Goal: Transaction & Acquisition: Purchase product/service

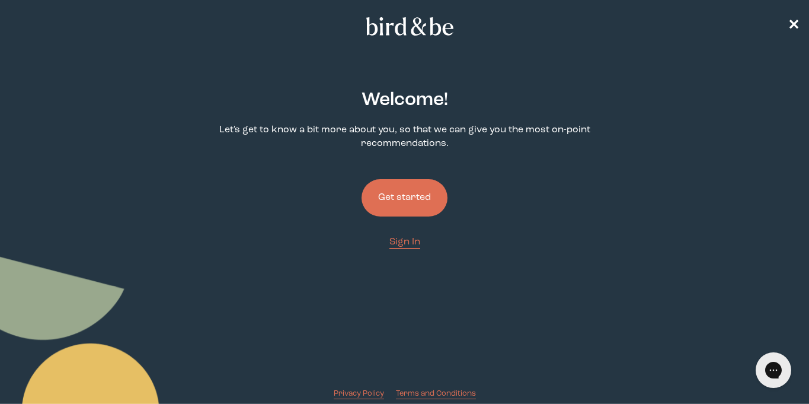
click at [409, 193] on button "Get started" at bounding box center [404, 197] width 86 height 37
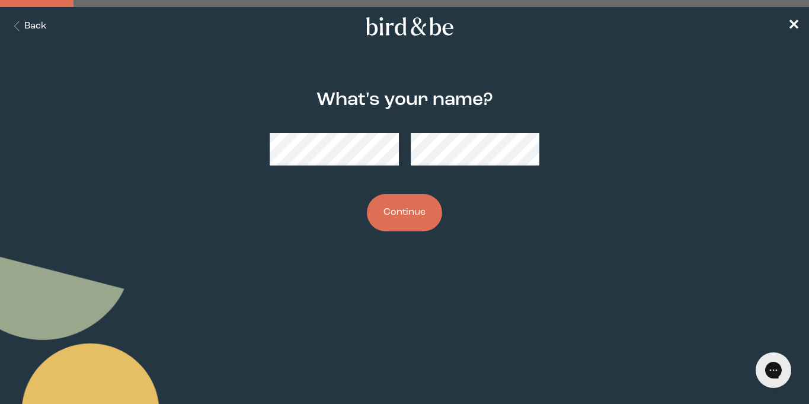
click at [34, 25] on button "Back" at bounding box center [27, 27] width 37 height 14
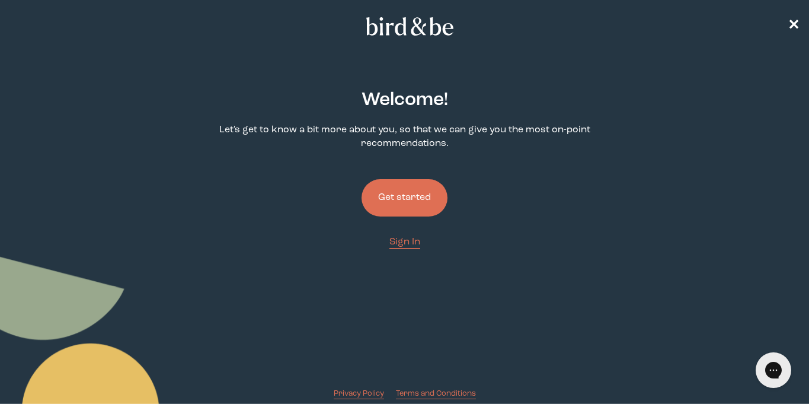
click at [398, 200] on button "Get started" at bounding box center [404, 197] width 86 height 37
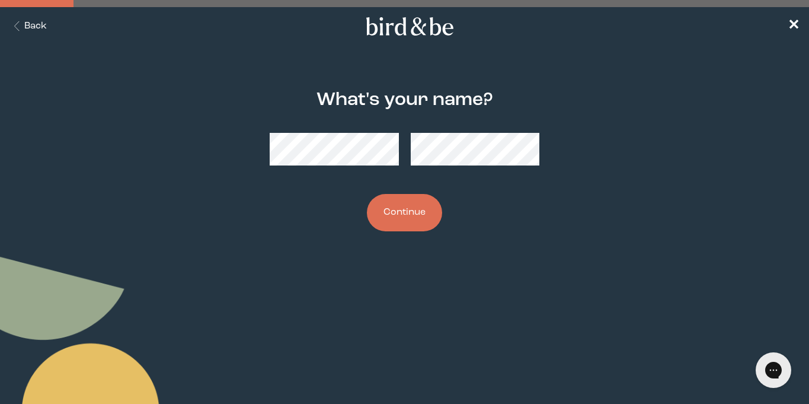
click at [384, 216] on button "Continue" at bounding box center [404, 212] width 75 height 37
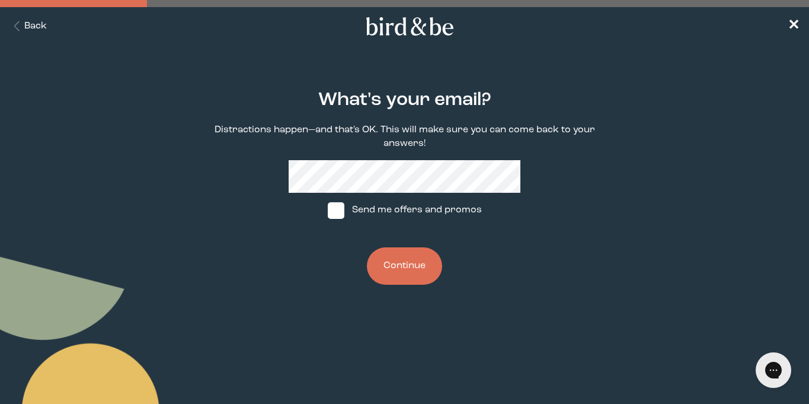
click at [338, 207] on span at bounding box center [336, 210] width 17 height 17
click at [328, 210] on input "Send me offers and promos" at bounding box center [327, 210] width 1 height 1
checkbox input "true"
click at [398, 263] on button "Continue" at bounding box center [404, 265] width 75 height 37
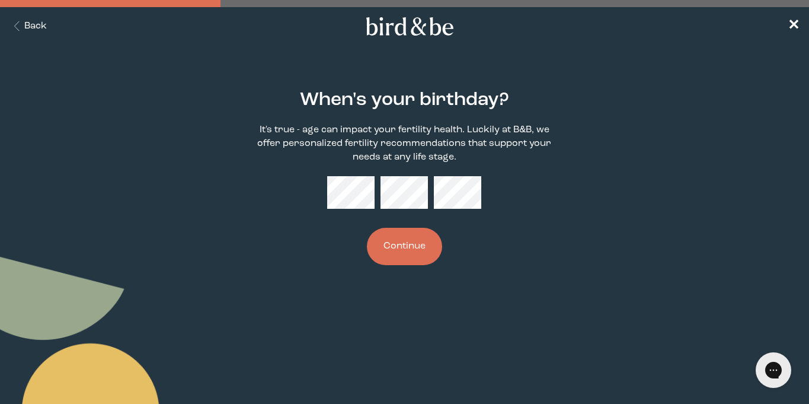
click at [413, 245] on button "Continue" at bounding box center [404, 246] width 75 height 37
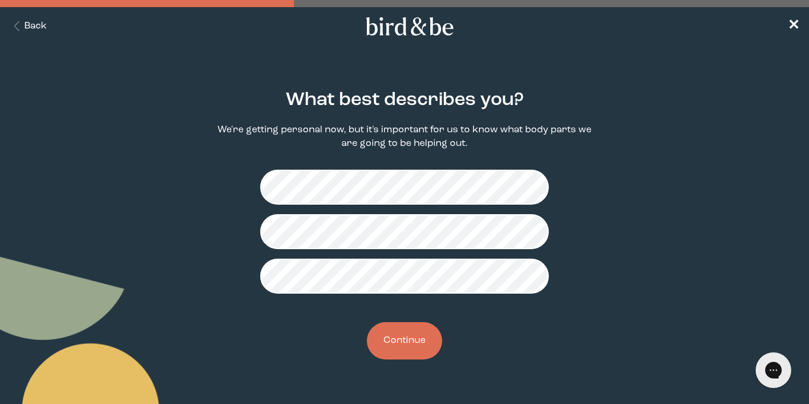
click at [407, 345] on button "Continue" at bounding box center [404, 340] width 75 height 37
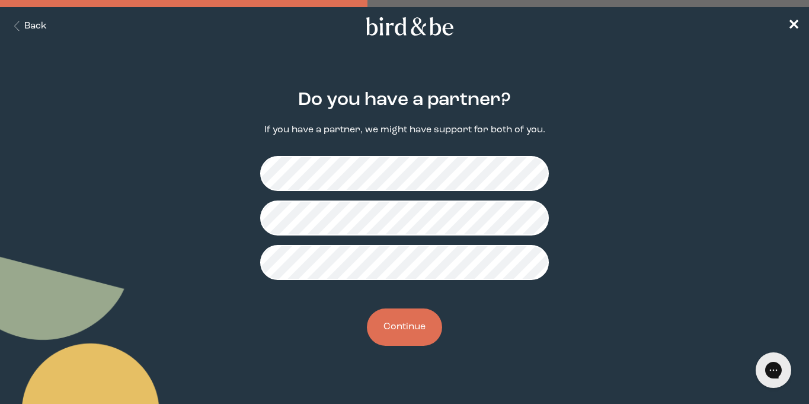
click at [409, 322] on button "Continue" at bounding box center [404, 326] width 75 height 37
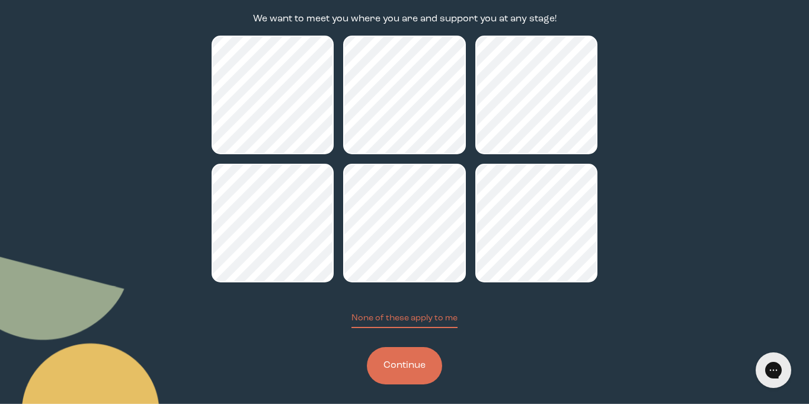
scroll to position [113, 0]
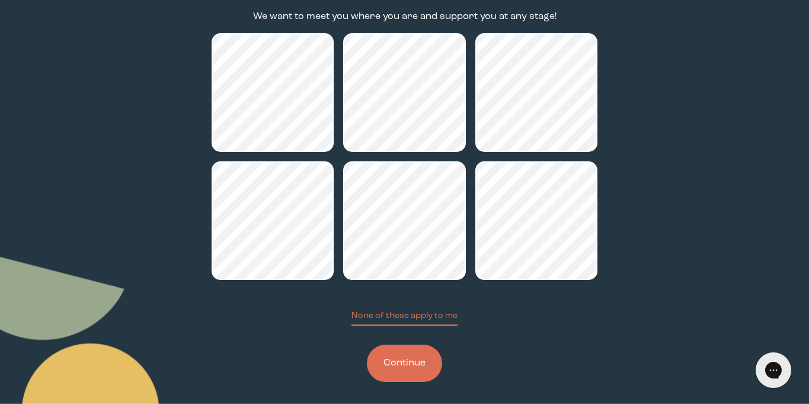
click at [390, 372] on button "Continue" at bounding box center [404, 362] width 75 height 37
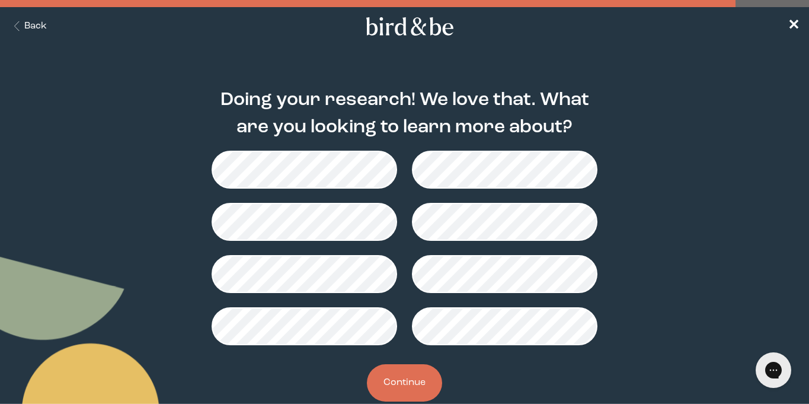
click at [39, 25] on button "Back" at bounding box center [27, 27] width 37 height 14
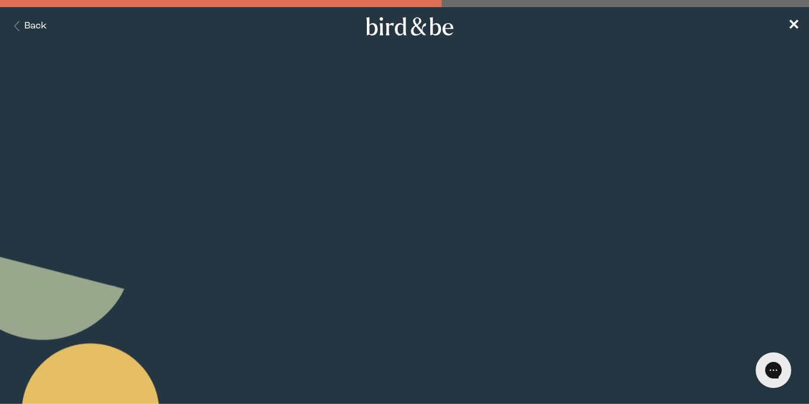
scroll to position [113, 0]
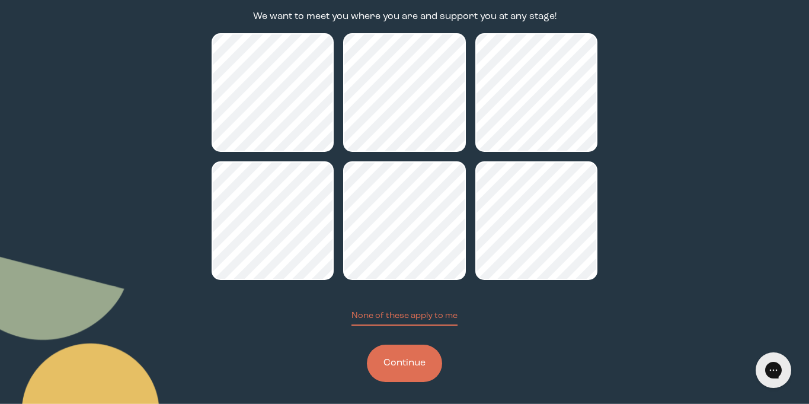
click at [398, 368] on button "Continue" at bounding box center [404, 362] width 75 height 37
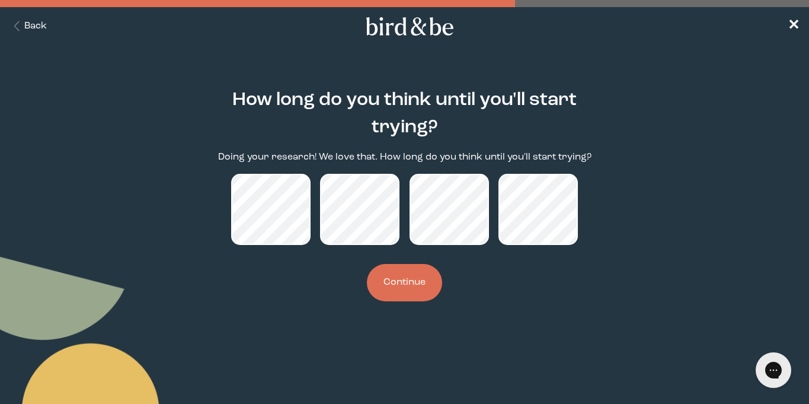
click at [415, 284] on button "Continue" at bounding box center [404, 282] width 75 height 37
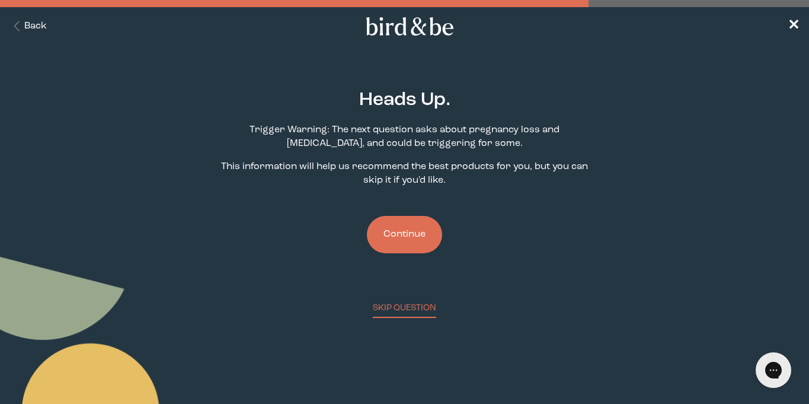
click at [417, 247] on button "Continue" at bounding box center [404, 234] width 75 height 37
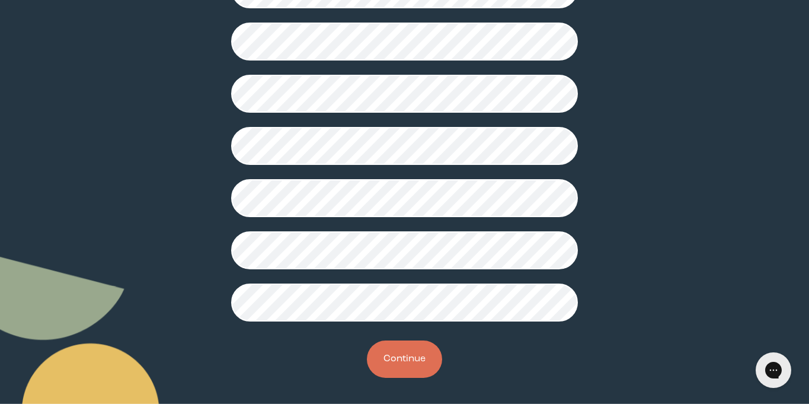
scroll to position [337, 0]
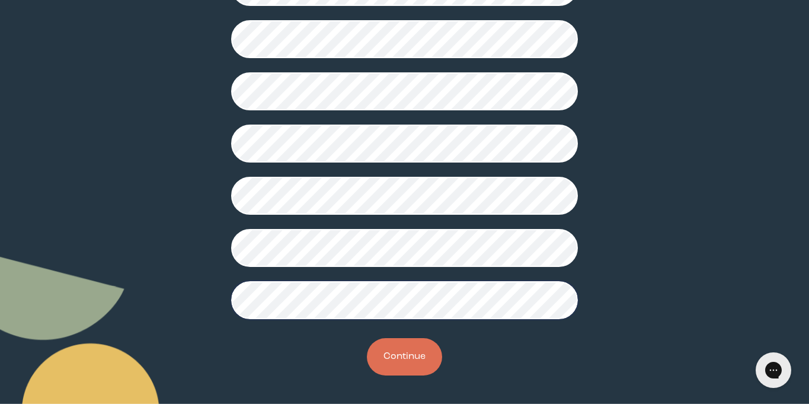
click at [407, 350] on button "Continue" at bounding box center [404, 356] width 75 height 37
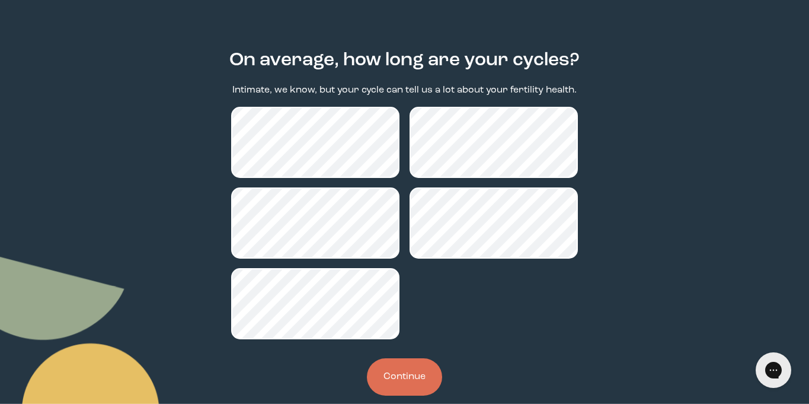
scroll to position [41, 0]
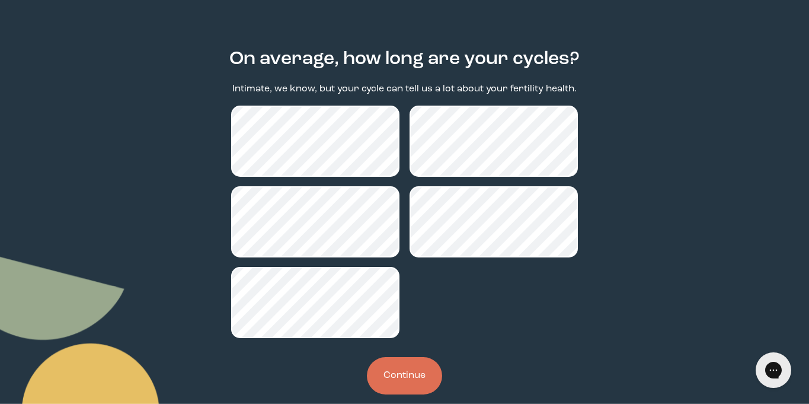
click at [406, 378] on button "Continue" at bounding box center [404, 375] width 75 height 37
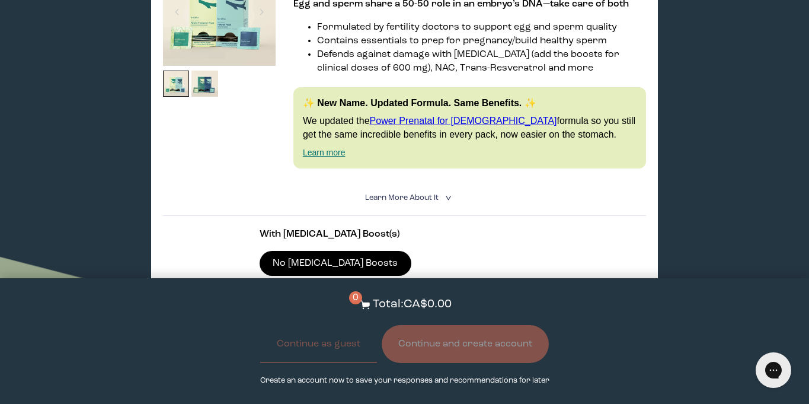
scroll to position [450, 0]
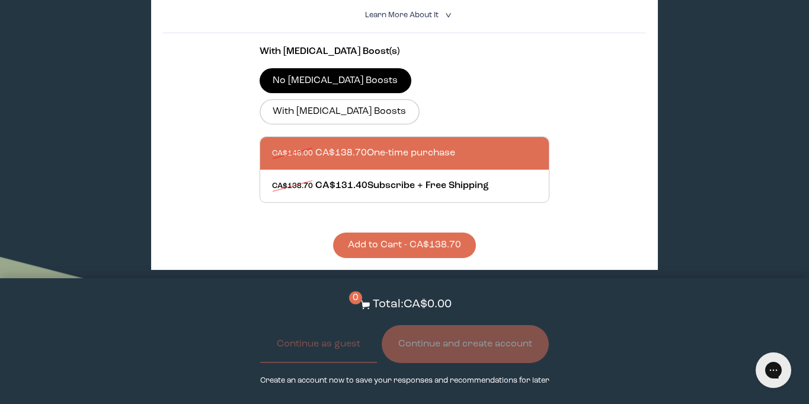
click at [438, 232] on button "Add to Cart - CA$138.70" at bounding box center [404, 244] width 143 height 25
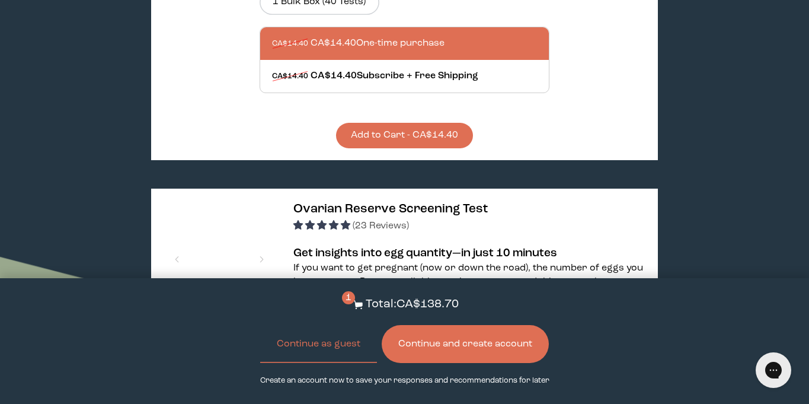
scroll to position [1118, 0]
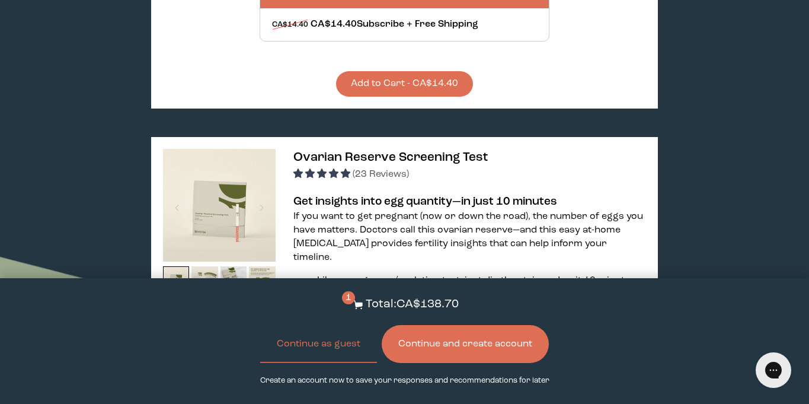
click at [437, 71] on button "Add to Cart - CA$14.40" at bounding box center [404, 83] width 137 height 25
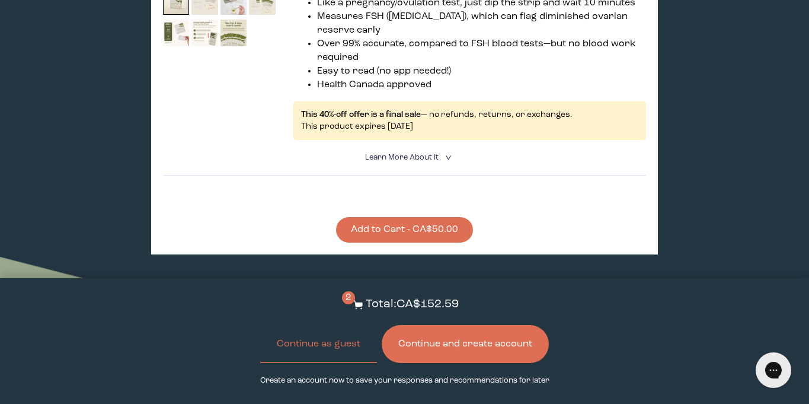
scroll to position [1403, 0]
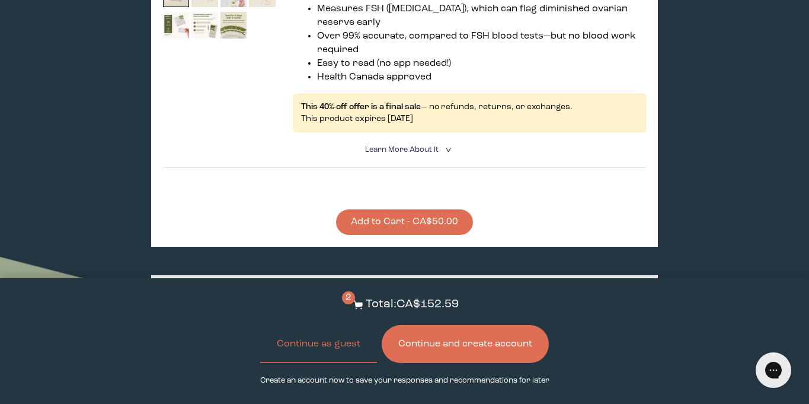
click at [421, 209] on button "Add to Cart - CA$50.00" at bounding box center [404, 221] width 137 height 25
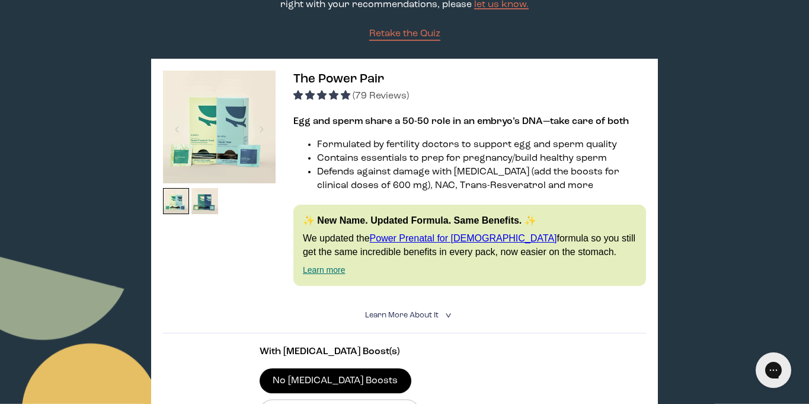
scroll to position [155, 0]
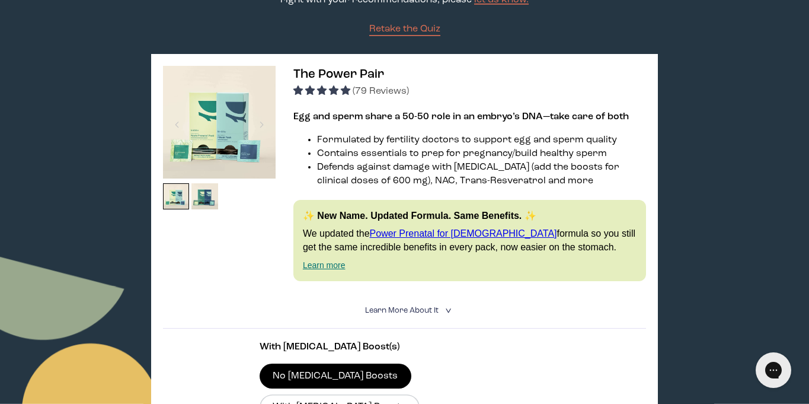
click at [405, 309] on span "Learn More About it" at bounding box center [401, 310] width 73 height 8
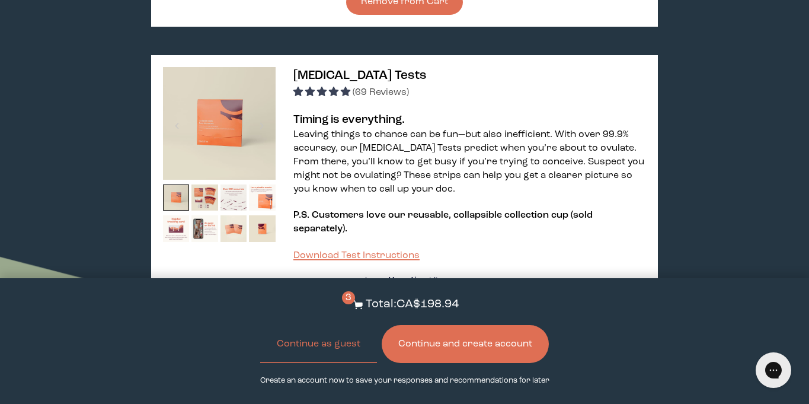
scroll to position [923, 0]
